Goal: Complete application form

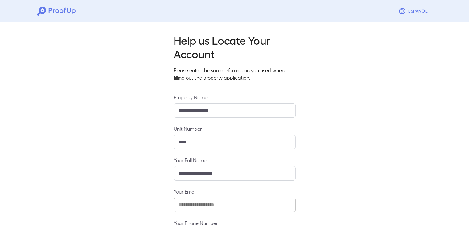
scroll to position [54, 0]
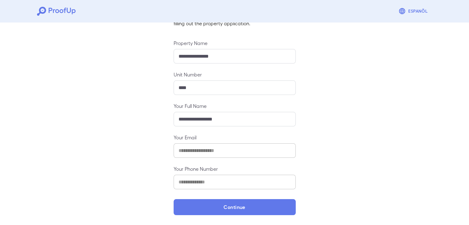
click at [220, 217] on div "**********" at bounding box center [234, 95] width 469 height 260
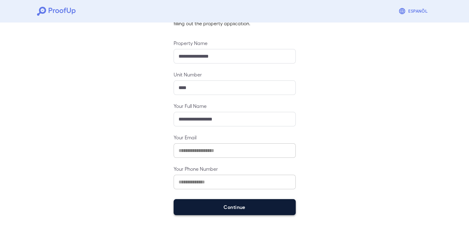
click at [218, 207] on button "Continue" at bounding box center [235, 207] width 122 height 16
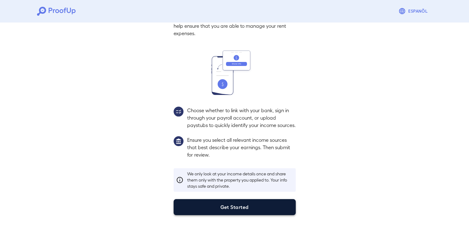
click at [235, 209] on button "Get Started" at bounding box center [235, 207] width 122 height 16
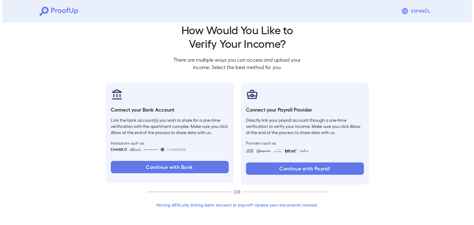
scroll to position [10, 0]
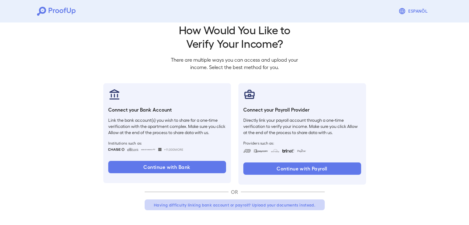
click at [228, 203] on button "Having difficulty linking bank account or payroll? Upload your documents instea…" at bounding box center [235, 205] width 180 height 11
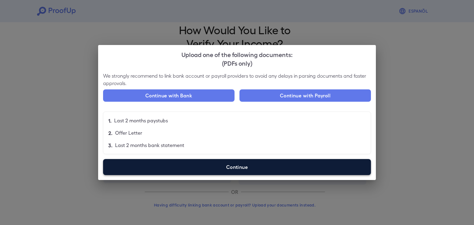
click at [227, 167] on label "Continue" at bounding box center [237, 167] width 268 height 16
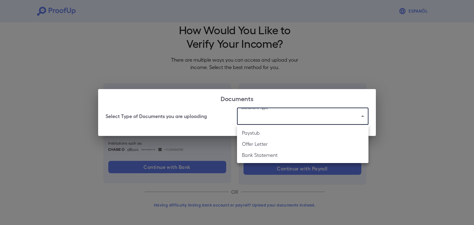
click at [255, 116] on body "Espanõl Go back How Would You Like to Verify Your Income? There are multiple wa…" at bounding box center [237, 108] width 474 height 236
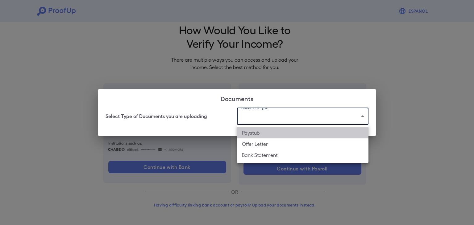
click at [261, 136] on li "Paystub" at bounding box center [302, 132] width 131 height 11
type input "*******"
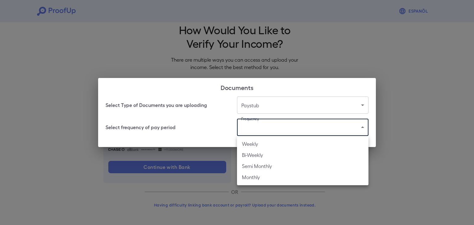
click at [266, 131] on body "Espanõl Go back How Would You Like to Verify Your Income? There are multiple wa…" at bounding box center [237, 108] width 474 height 236
click at [261, 174] on li "Monthly" at bounding box center [302, 177] width 131 height 11
type input "*******"
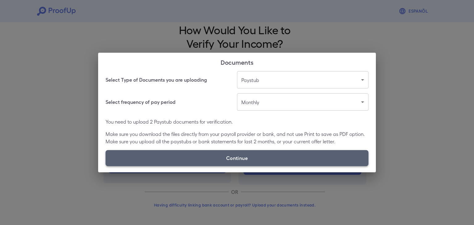
click at [269, 154] on label "Continue" at bounding box center [237, 158] width 263 height 16
click at [106, 166] on input "Continue" at bounding box center [106, 166] width 0 height 0
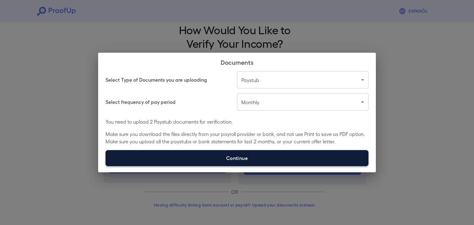
type input "**********"
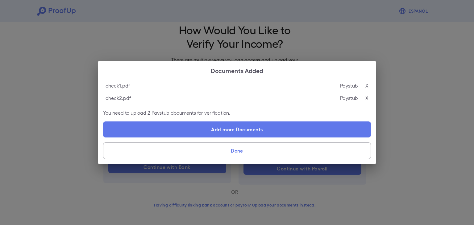
click at [215, 157] on button "Done" at bounding box center [237, 151] width 268 height 17
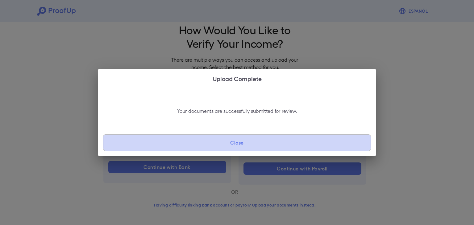
click at [214, 147] on button "Close" at bounding box center [237, 143] width 268 height 17
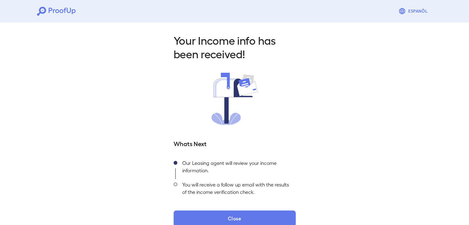
scroll to position [11, 0]
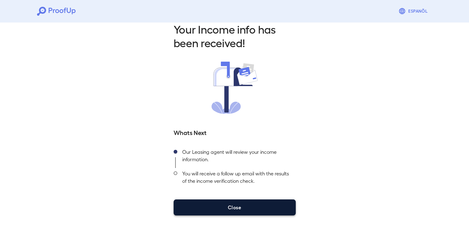
click at [228, 207] on button "Close" at bounding box center [235, 208] width 122 height 16
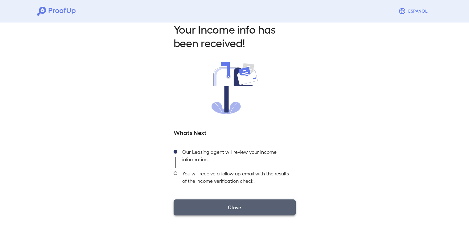
click at [235, 214] on button "Close" at bounding box center [235, 208] width 122 height 16
